Goal: Task Accomplishment & Management: Use online tool/utility

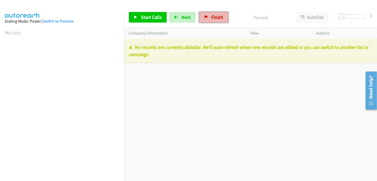
click at [208, 16] on link "Finish" at bounding box center [213, 17] width 29 height 11
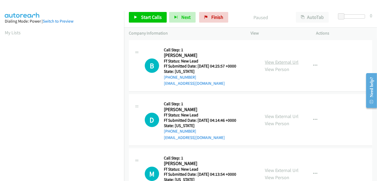
click at [272, 62] on link "View External Url" at bounding box center [282, 62] width 34 height 6
click at [275, 116] on link "View External Url" at bounding box center [282, 116] width 34 height 6
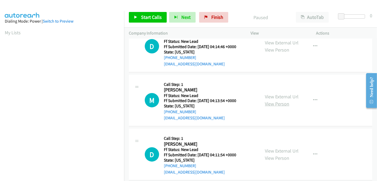
scroll to position [88, 0]
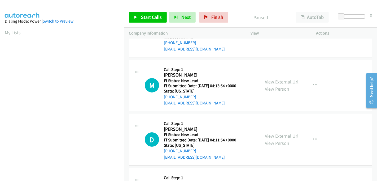
click at [273, 80] on link "View External Url" at bounding box center [282, 82] width 34 height 6
click at [273, 134] on link "View External Url" at bounding box center [282, 136] width 34 height 6
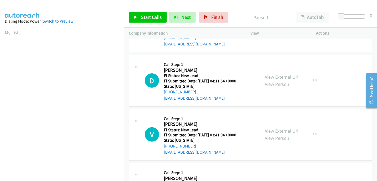
click at [276, 130] on link "View External Url" at bounding box center [282, 131] width 34 height 6
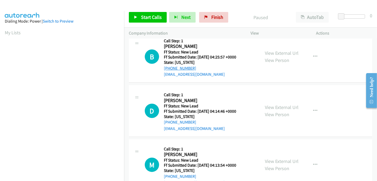
scroll to position [0, 0]
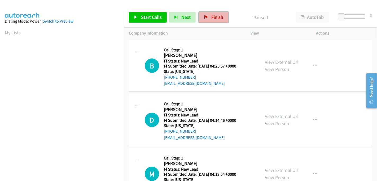
click at [213, 13] on link "Finish" at bounding box center [213, 17] width 29 height 11
click at [277, 60] on link "View External Url" at bounding box center [282, 62] width 34 height 6
click at [280, 116] on link "View External Url" at bounding box center [282, 116] width 34 height 6
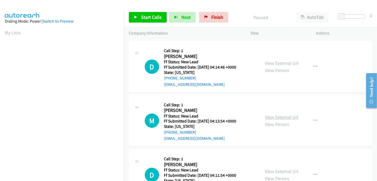
scroll to position [59, 0]
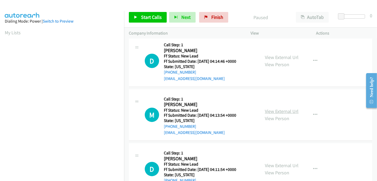
click at [284, 110] on link "View External Url" at bounding box center [282, 111] width 34 height 6
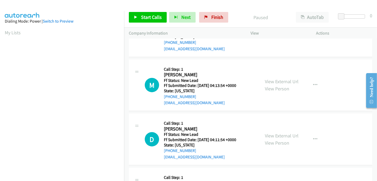
scroll to position [118, 0]
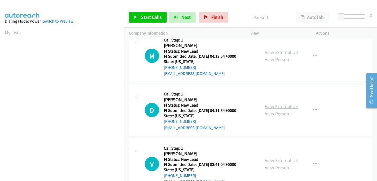
click at [283, 106] on link "View External Url" at bounding box center [282, 106] width 34 height 6
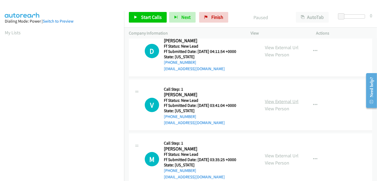
click at [285, 99] on link "View External Url" at bounding box center [282, 101] width 34 height 6
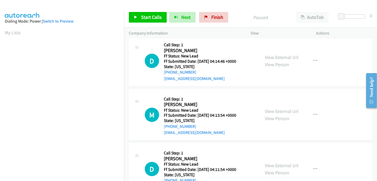
scroll to position [0, 0]
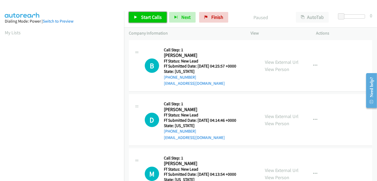
click at [155, 21] on link "Start Calls" at bounding box center [148, 17] width 38 height 11
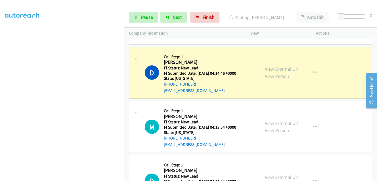
scroll to position [59, 0]
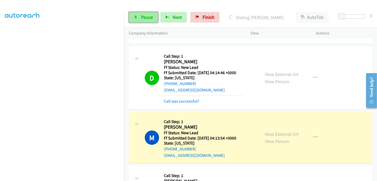
click at [139, 16] on link "Pause" at bounding box center [143, 17] width 29 height 11
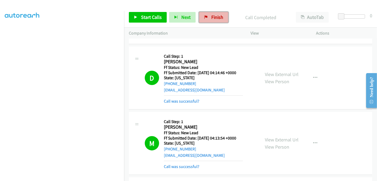
click at [216, 18] on span "Finish" at bounding box center [217, 17] width 12 height 6
